Goal: Task Accomplishment & Management: Complete application form

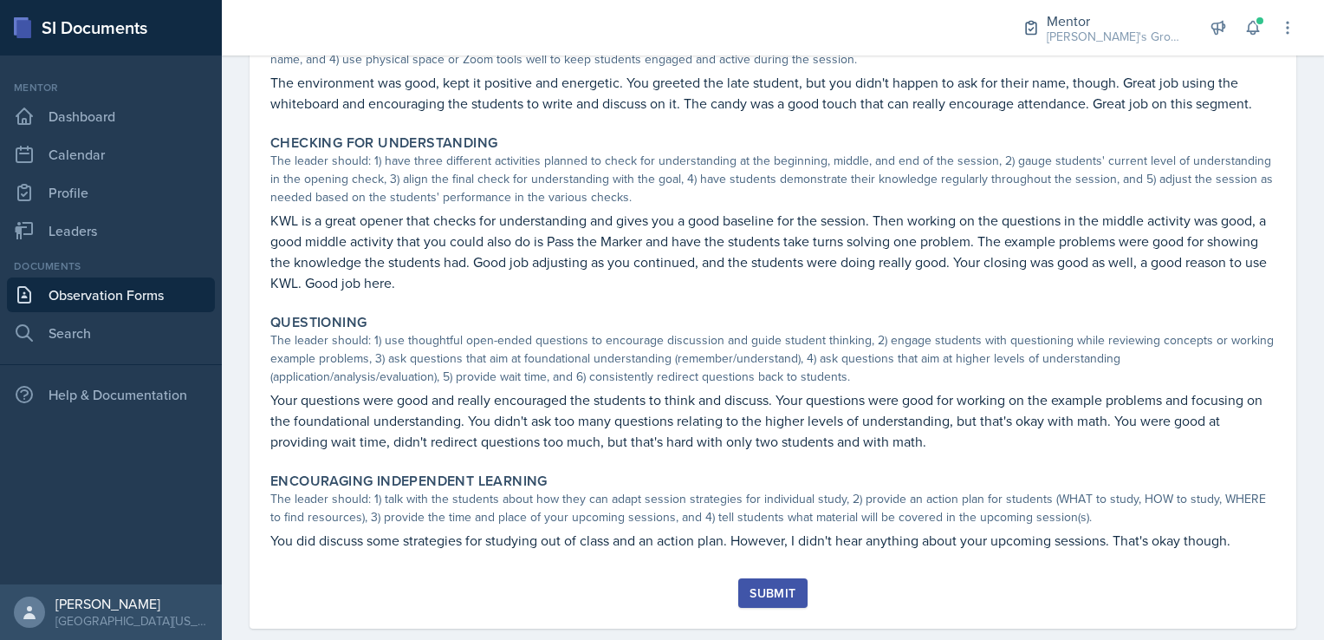
scroll to position [459, 0]
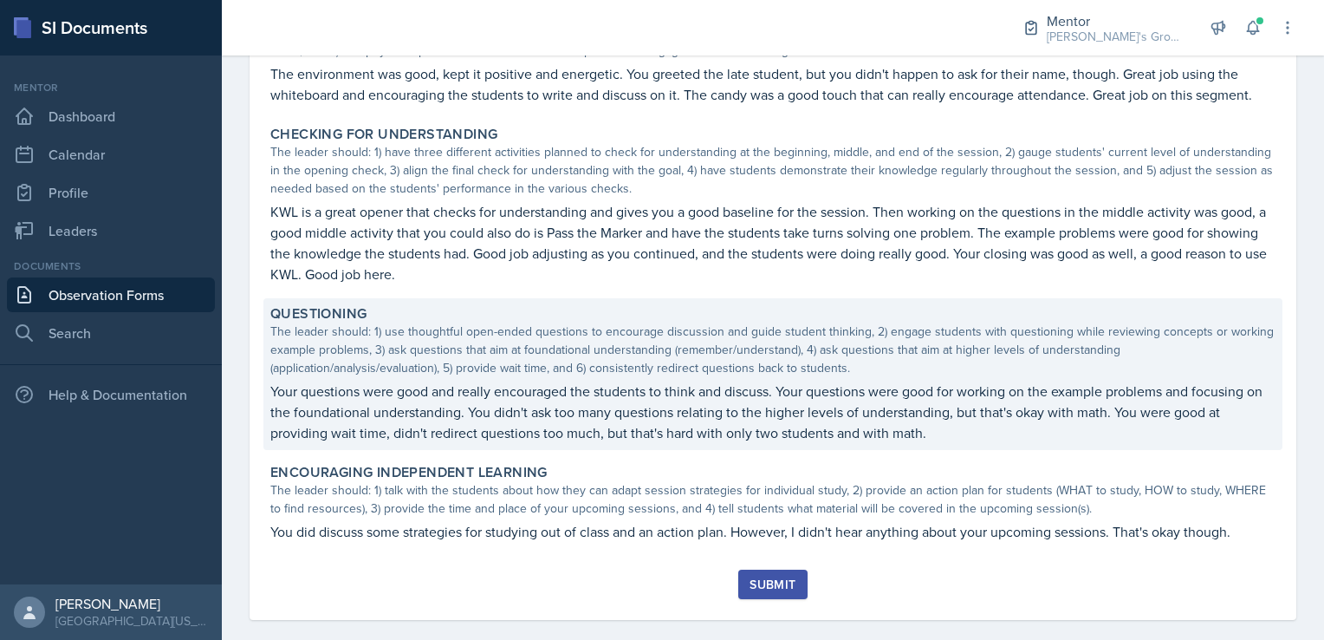
click at [588, 414] on p "Your questions were good and really encouraged the students to think and discus…" at bounding box center [772, 411] width 1005 height 62
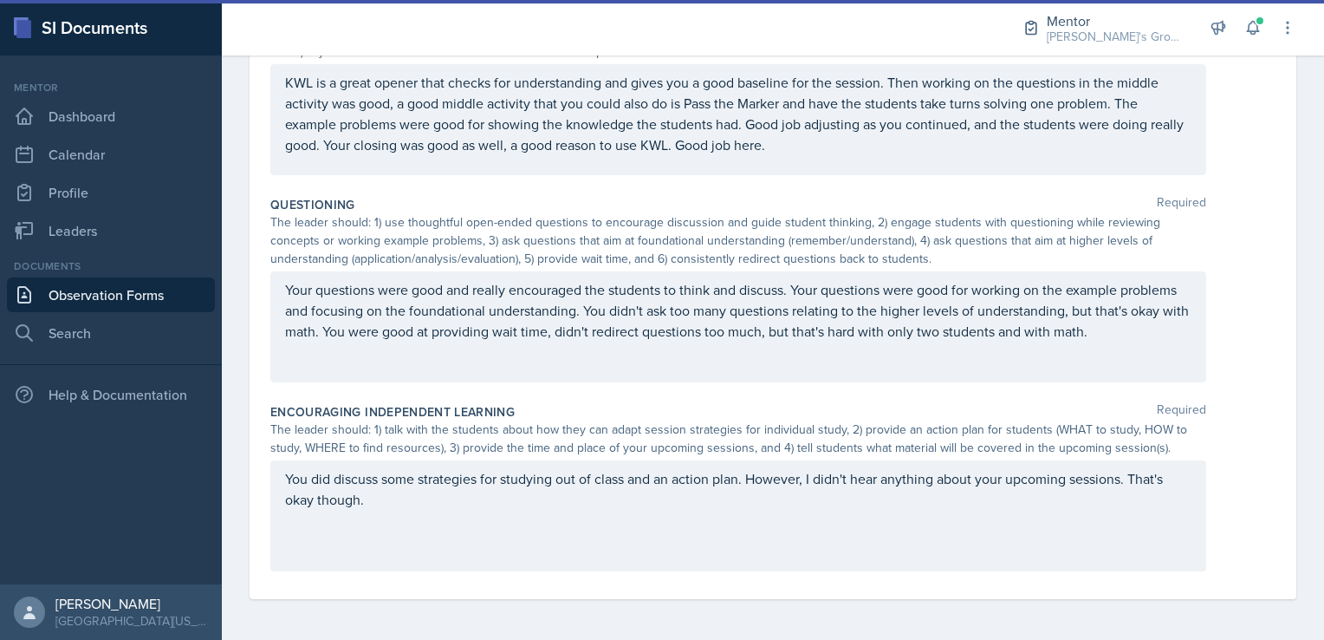
scroll to position [0, 0]
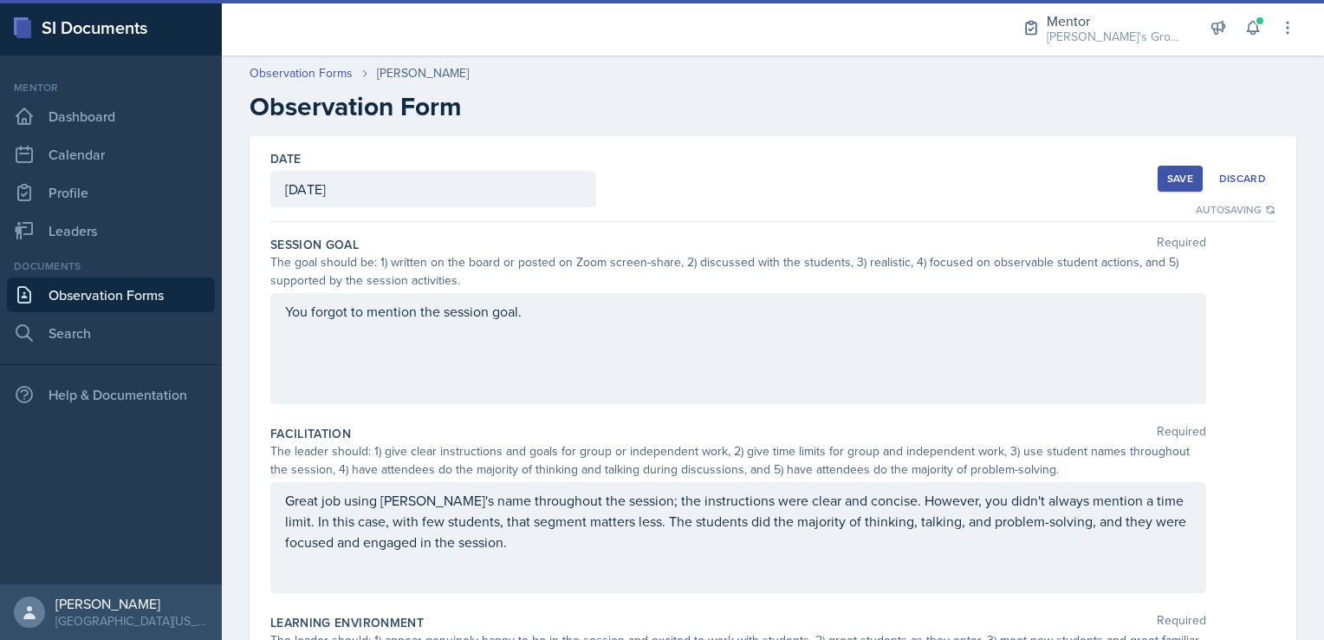
click at [1160, 190] on button "Save" at bounding box center [1180, 179] width 45 height 26
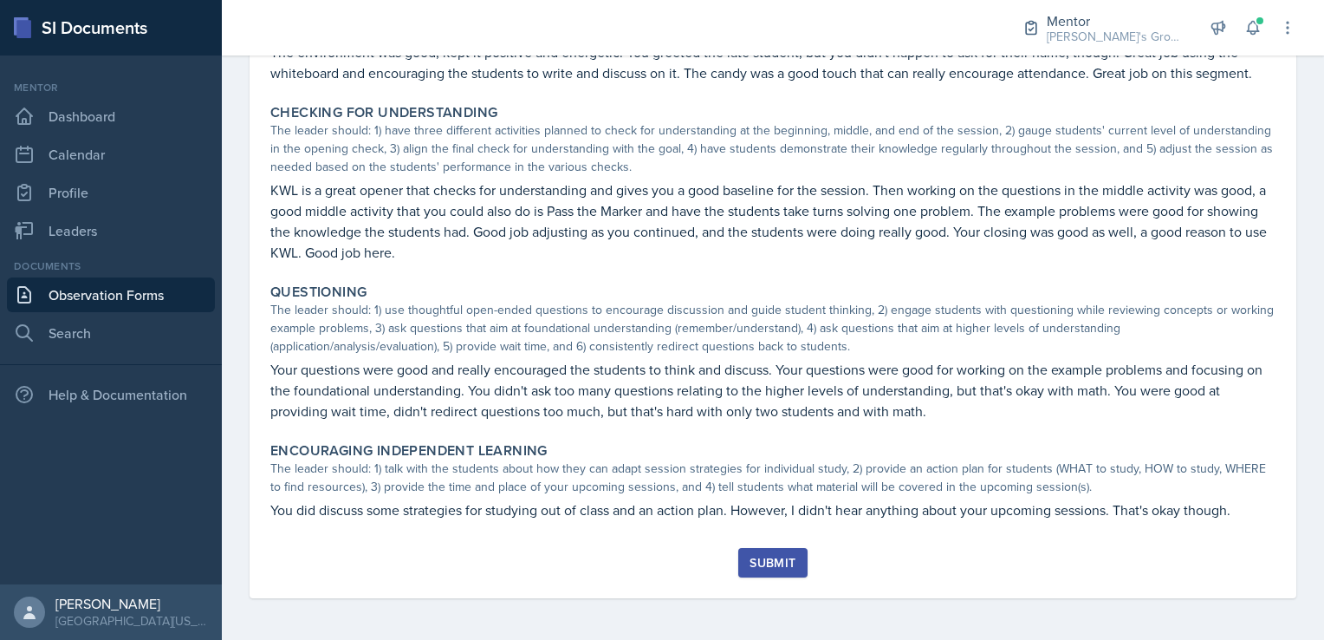
scroll to position [459, 0]
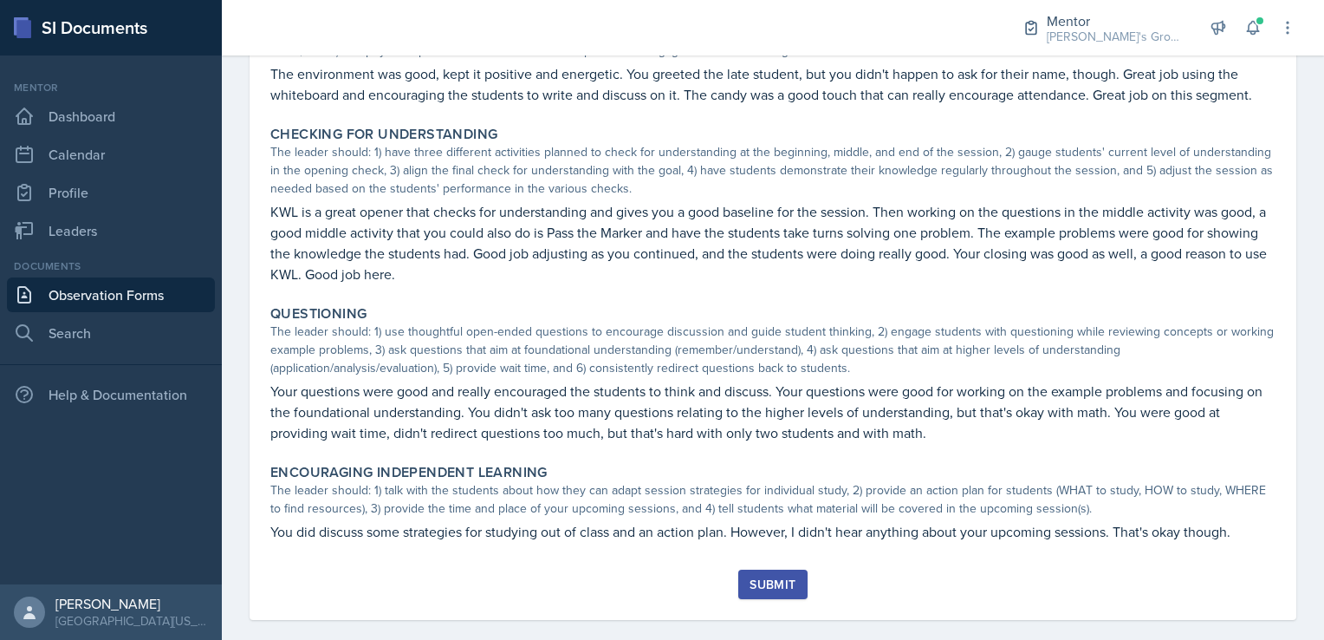
click at [789, 577] on div "Submit" at bounding box center [773, 584] width 46 height 14
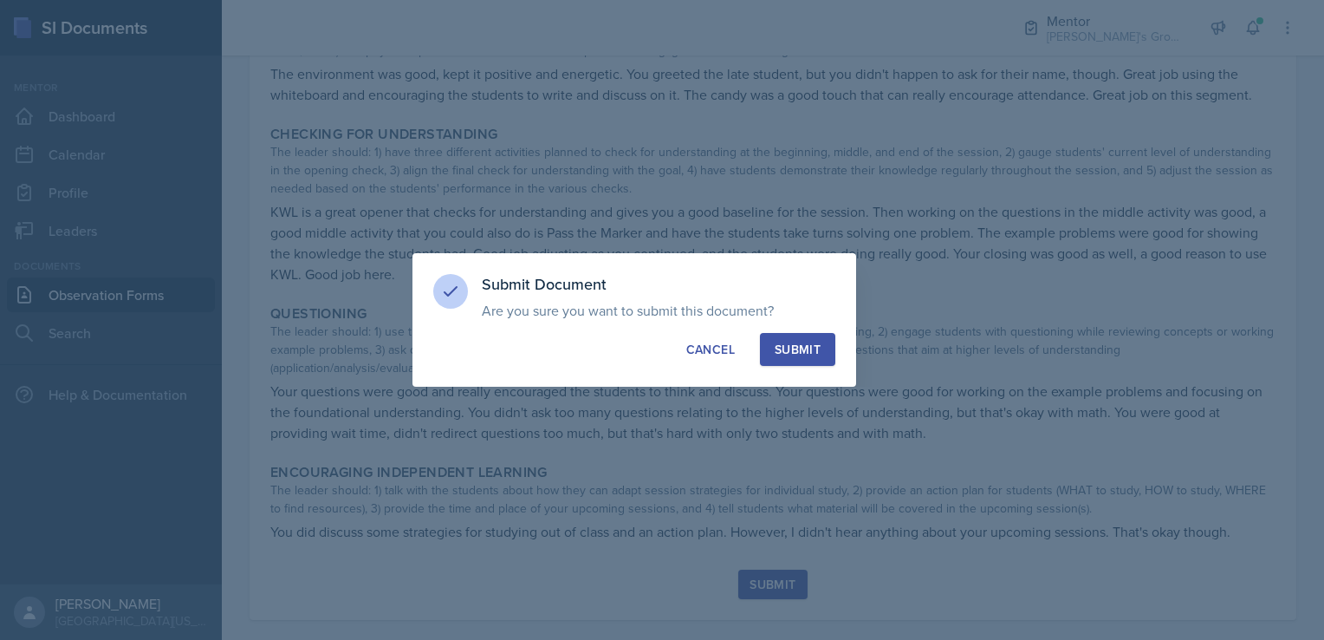
click at [803, 351] on div "Submit" at bounding box center [798, 349] width 46 height 17
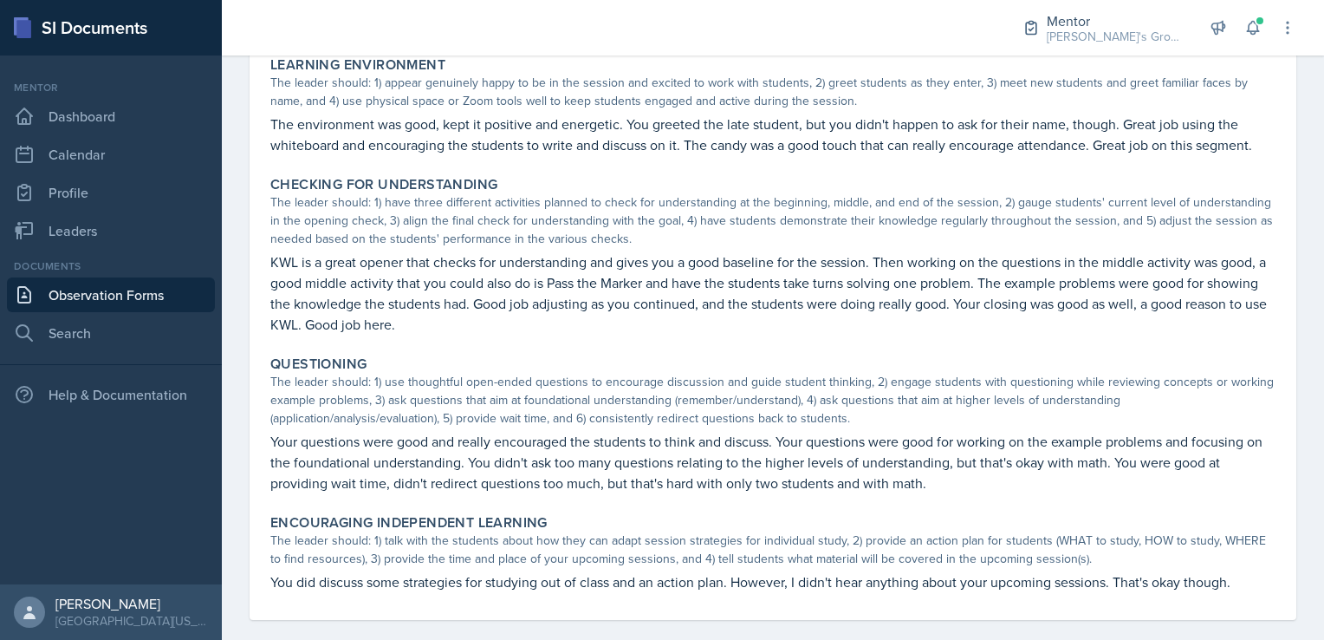
scroll to position [0, 0]
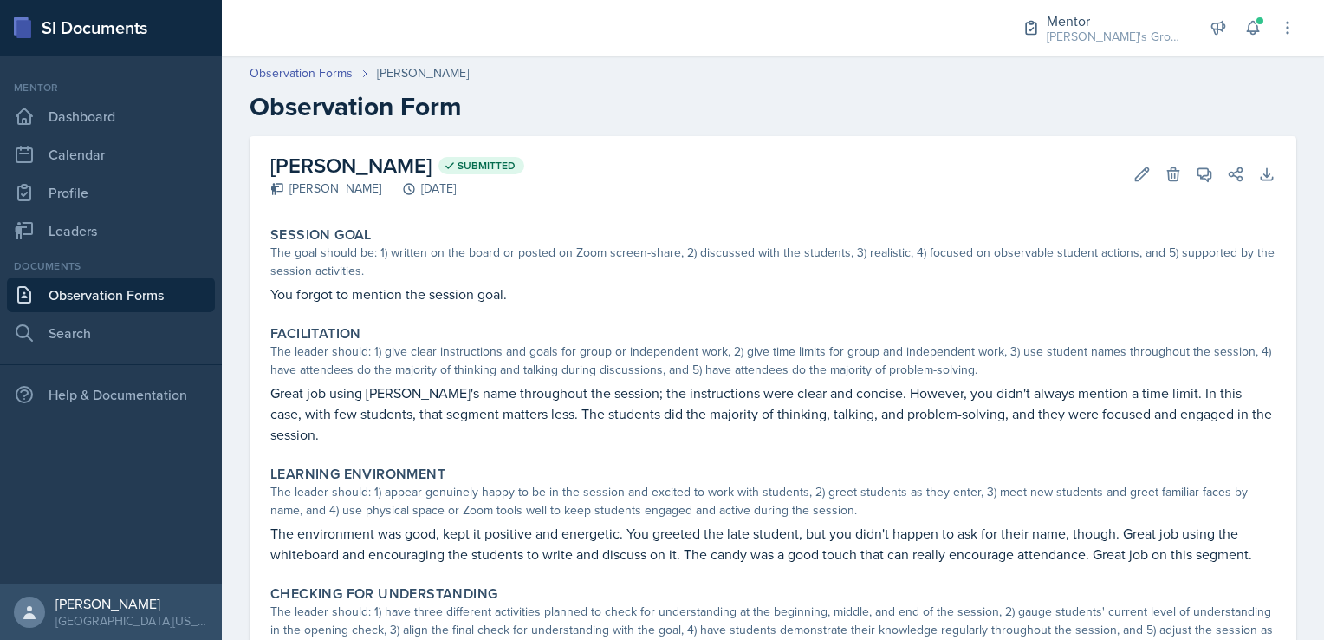
click at [127, 296] on link "Observation Forms" at bounding box center [111, 294] width 208 height 35
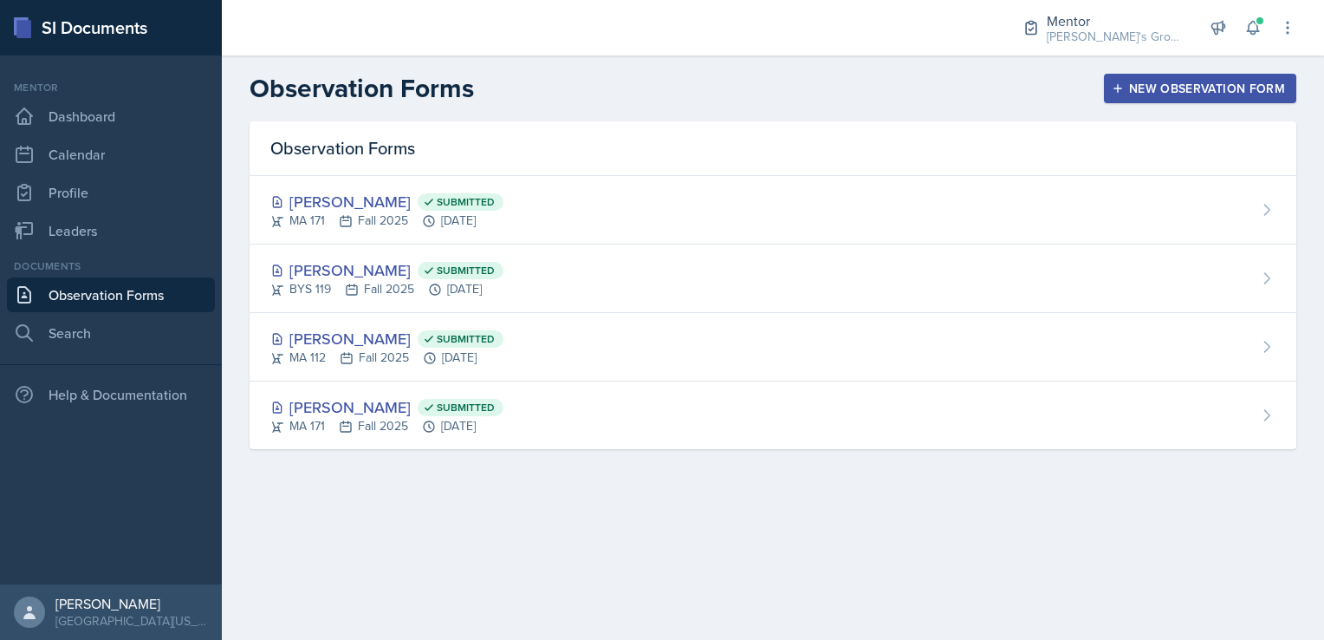
click at [1146, 92] on div "New Observation Form" at bounding box center [1200, 88] width 170 height 14
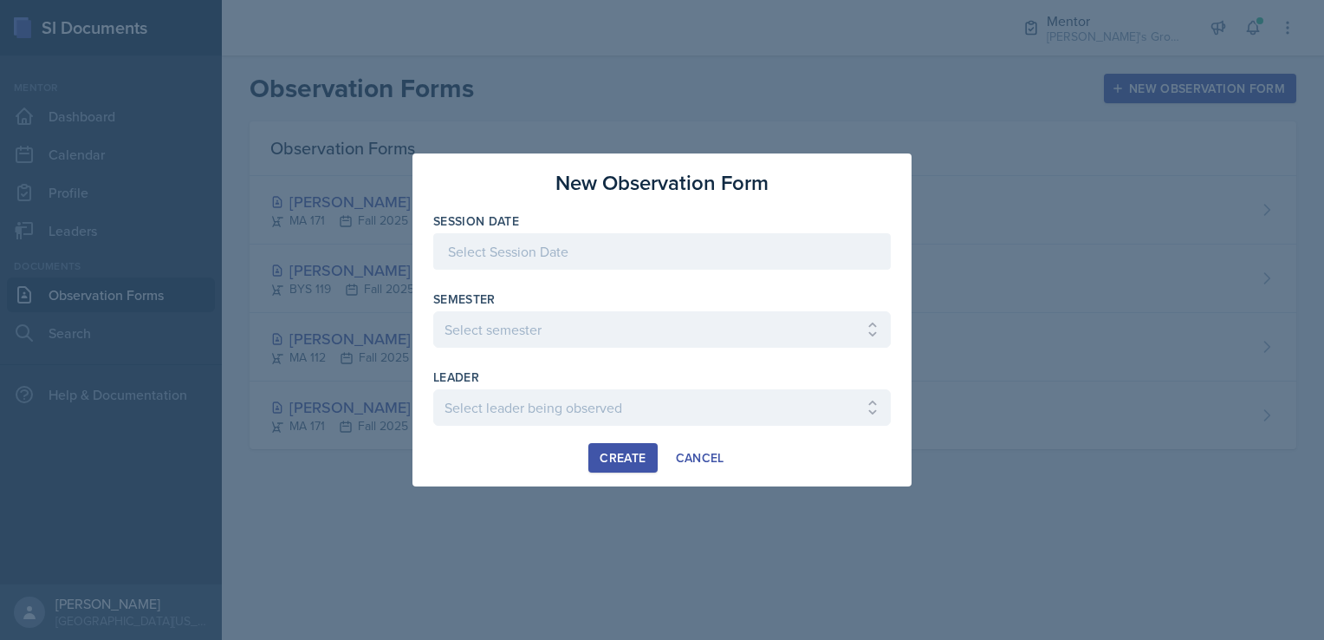
click at [638, 257] on div at bounding box center [662, 251] width 458 height 36
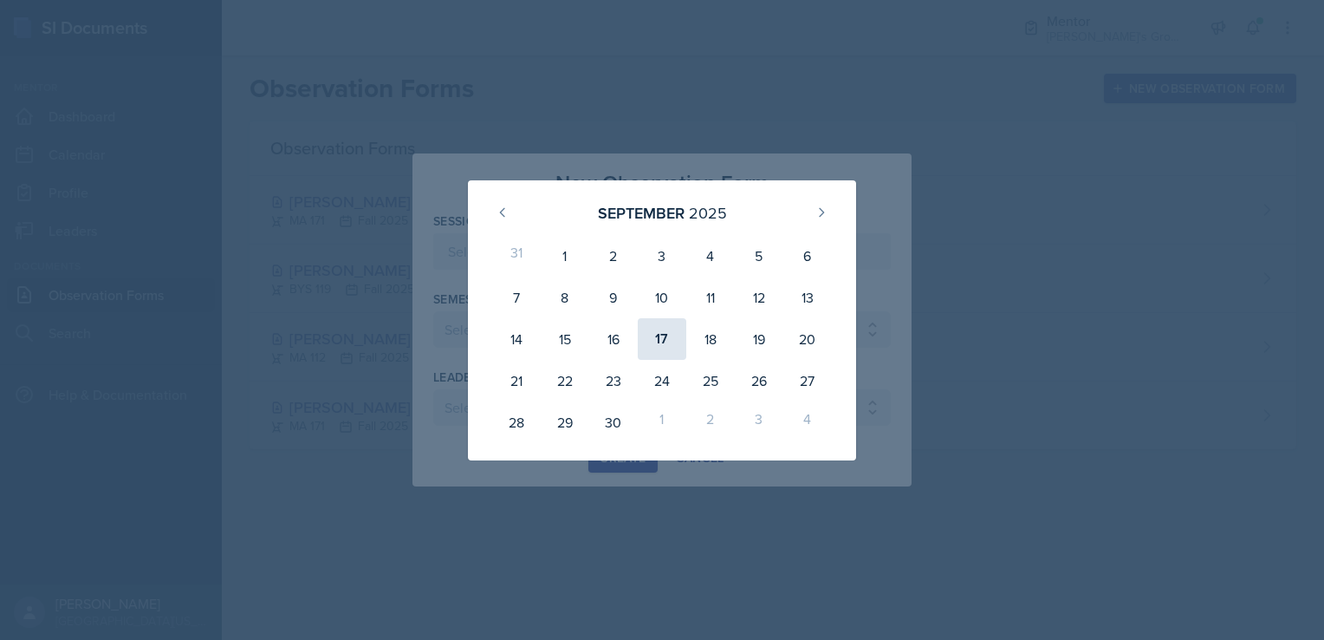
click at [666, 344] on div "17" at bounding box center [662, 339] width 49 height 42
type input "[DATE]"
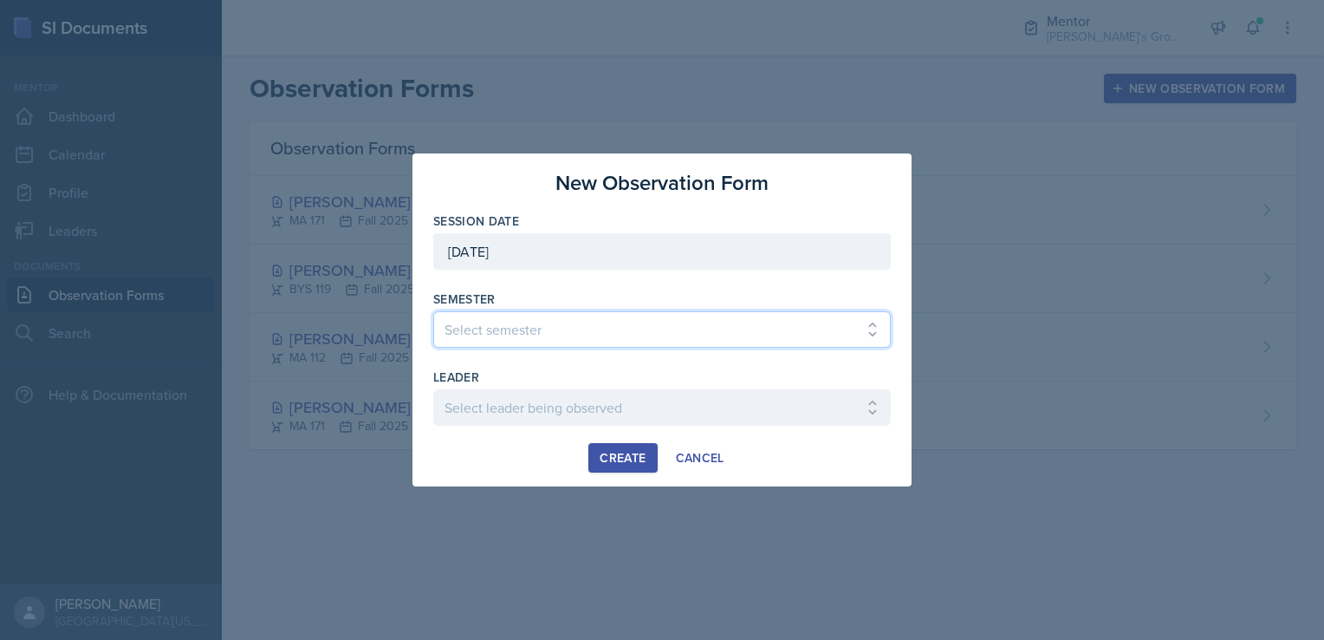
click at [615, 337] on select "Select semester All Fall 2021 Spring 2022 Fall 2022 Fall 2023 Spring 2023 Sprin…" at bounding box center [662, 329] width 458 height 36
select select "19fb88f7-c89b-4031-b5a0-458fd49807a1"
click at [433, 311] on select "Select semester All Fall 2021 Spring 2022 Fall 2022 Fall 2023 Spring 2023 Sprin…" at bounding box center [662, 329] width 458 height 36
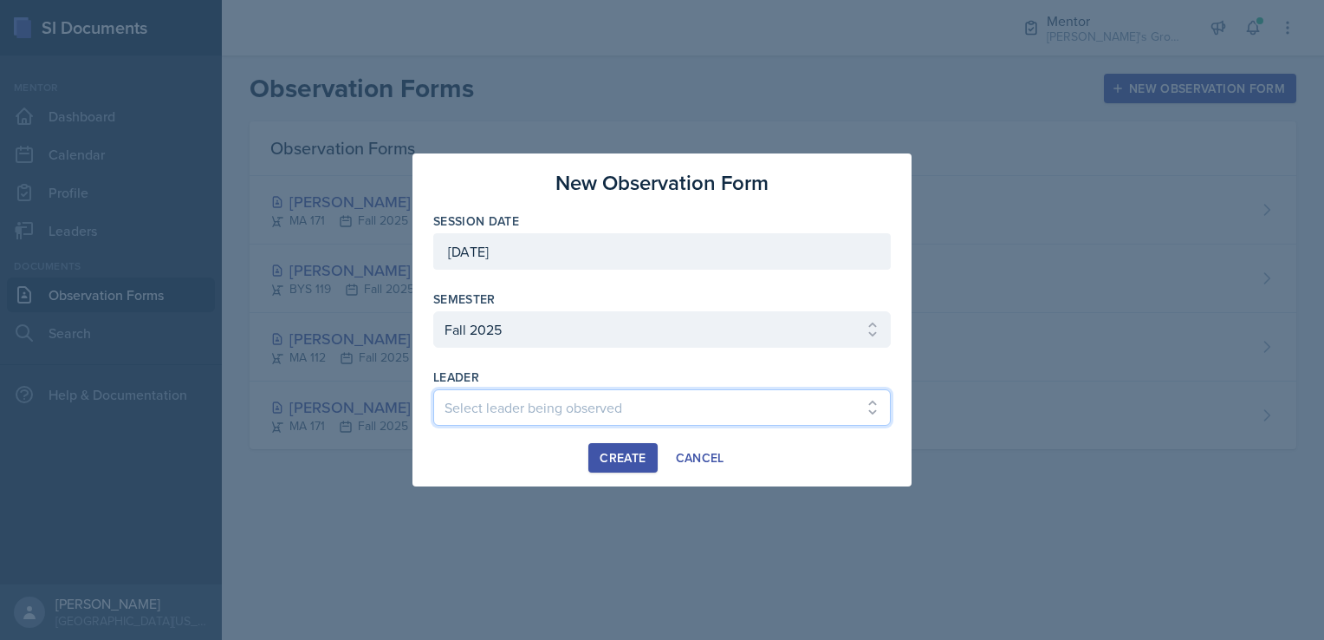
click at [502, 400] on select "Select leader being observed [PERSON_NAME] / [GEOGRAPHIC_DATA] 172 / [PERSON_NA…" at bounding box center [662, 407] width 458 height 36
click at [479, 407] on select "Select leader being observed [PERSON_NAME] / [GEOGRAPHIC_DATA] 172 / [PERSON_NA…" at bounding box center [662, 407] width 458 height 36
select select "6a162d82-2c67-4ef8-ac30-87edb5a684a0"
click at [433, 389] on select "Select leader being observed [PERSON_NAME] / [GEOGRAPHIC_DATA] 172 / [PERSON_NA…" at bounding box center [662, 407] width 458 height 36
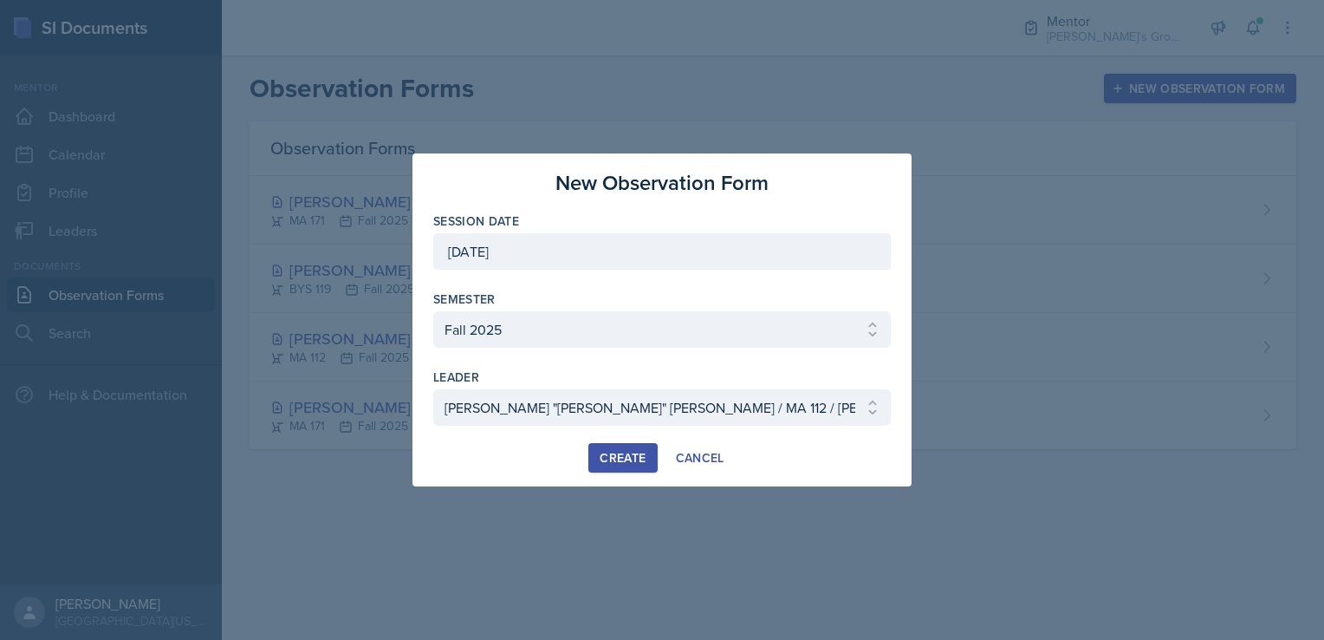
click at [606, 446] on button "Create" at bounding box center [622, 457] width 68 height 29
